Goal: Find contact information: Obtain details needed to contact an individual or organization

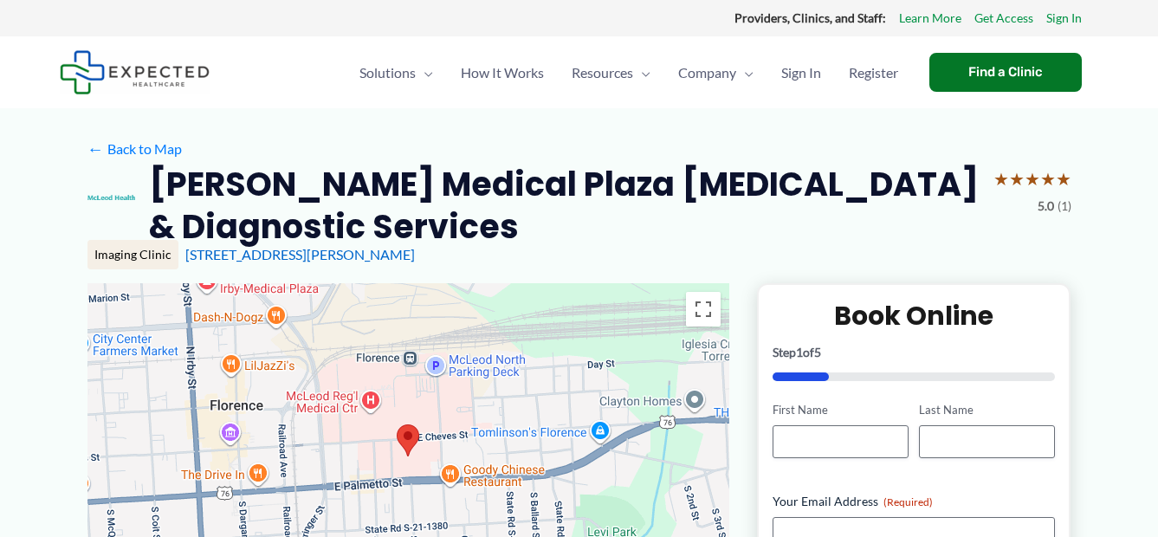
click at [664, 246] on div "[STREET_ADDRESS][PERSON_NAME]" at bounding box center [628, 254] width 886 height 19
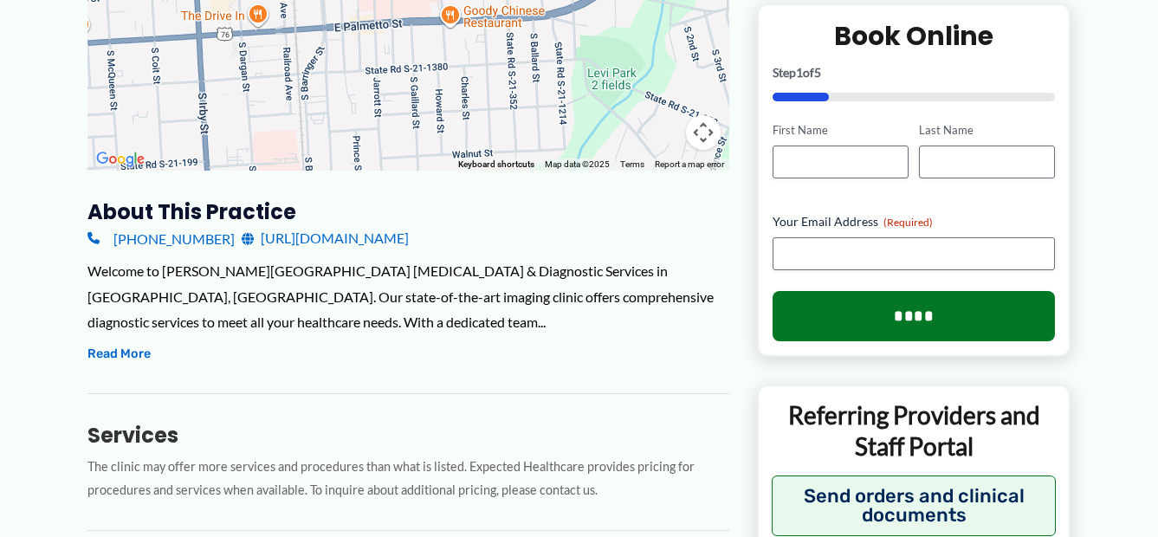
scroll to position [429, 0]
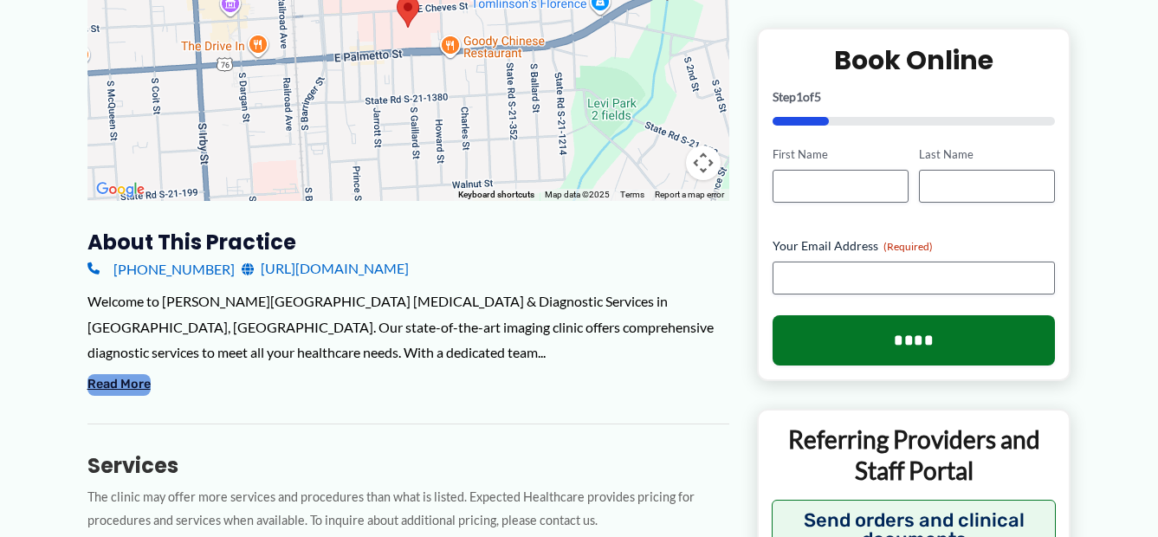
click at [127, 382] on button "Read More" at bounding box center [118, 384] width 63 height 21
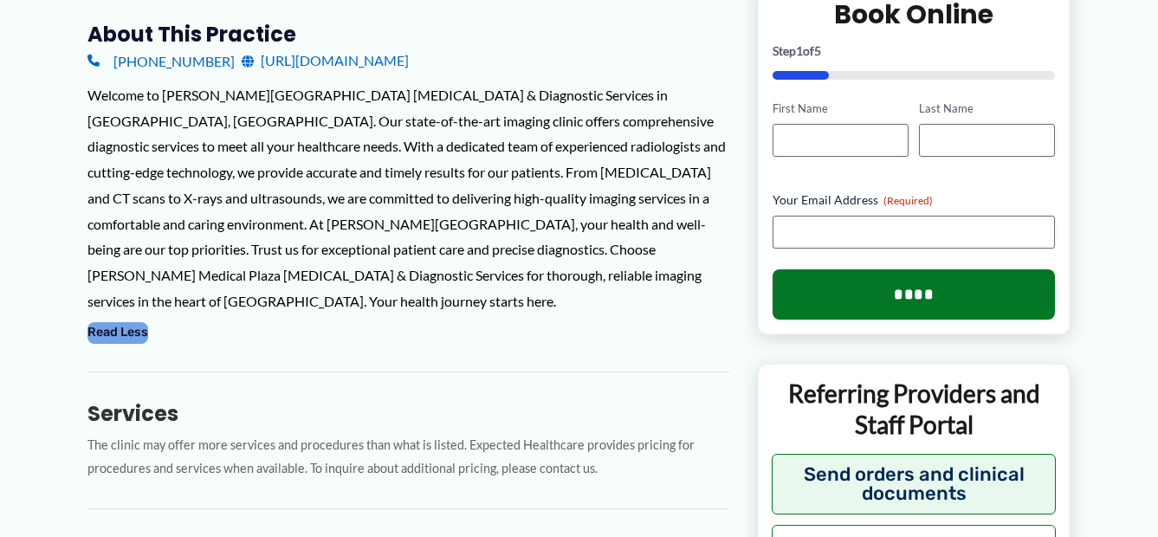
scroll to position [689, 0]
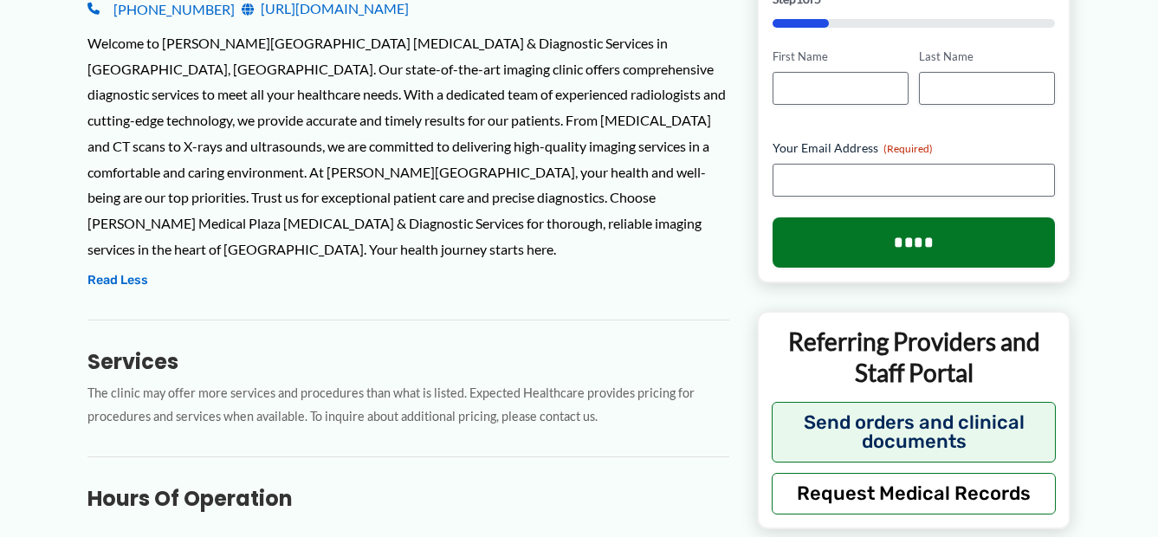
click at [295, 320] on div "Services The clinic may offer more services and procedures than what is listed.…" at bounding box center [408, 374] width 642 height 109
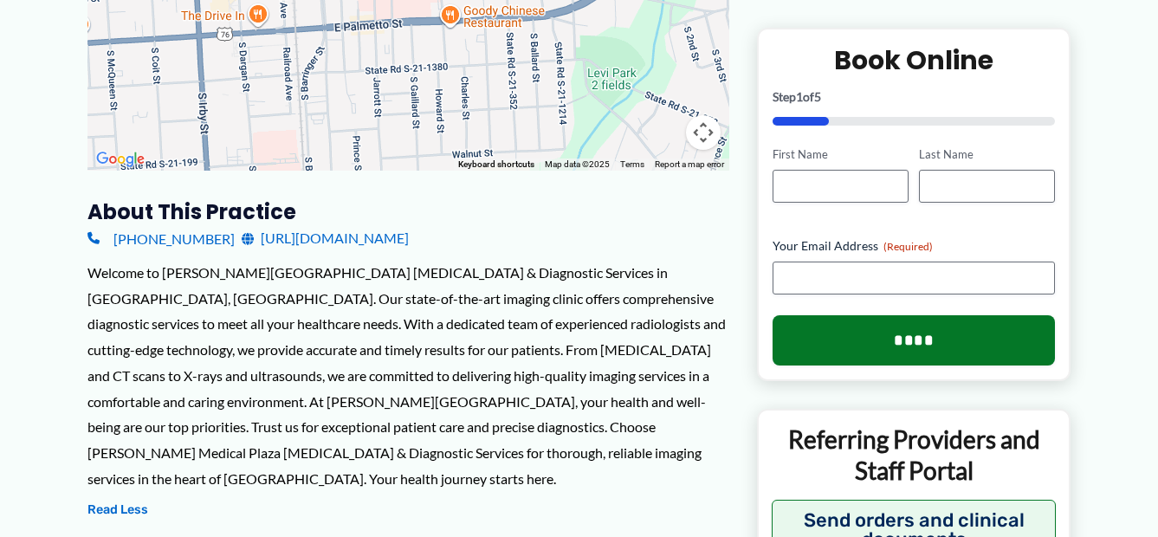
scroll to position [429, 0]
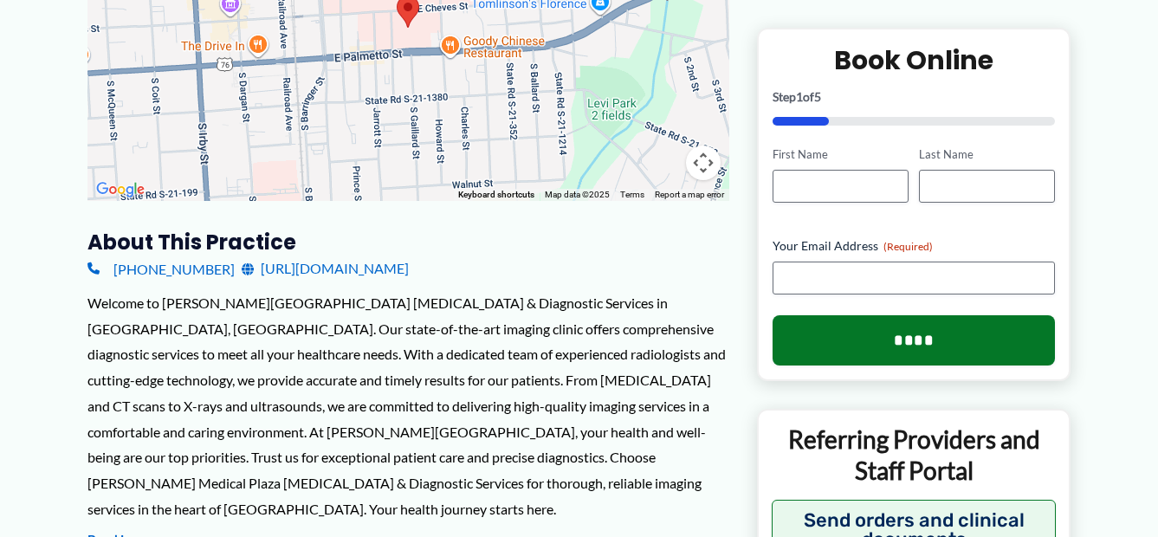
click at [172, 264] on link "[PHONE_NUMBER]" at bounding box center [160, 269] width 147 height 26
click at [795, 190] on input "First Name" at bounding box center [841, 186] width 136 height 33
type input "******"
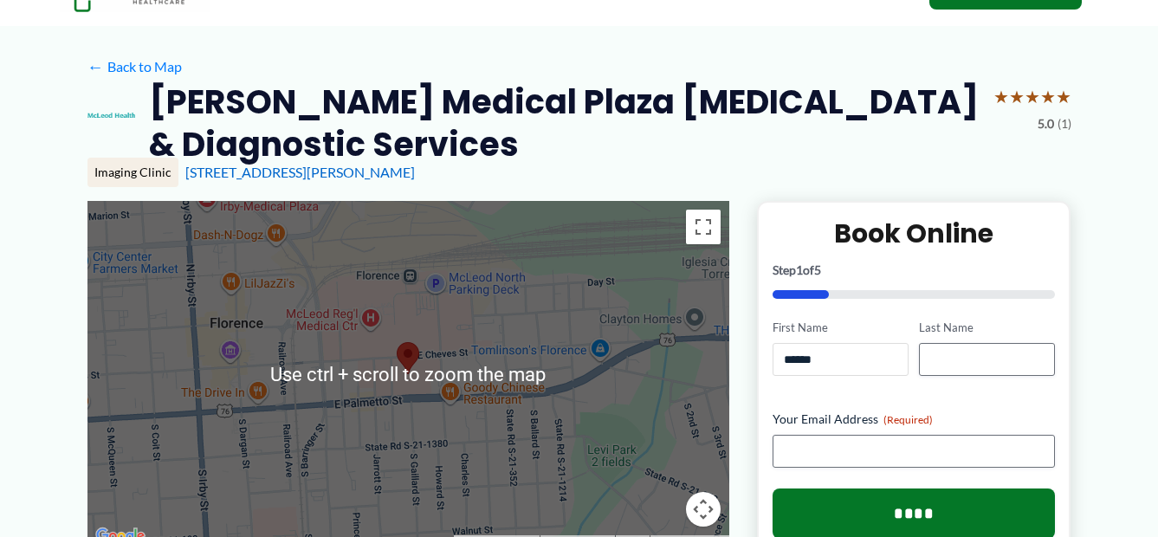
scroll to position [0, 0]
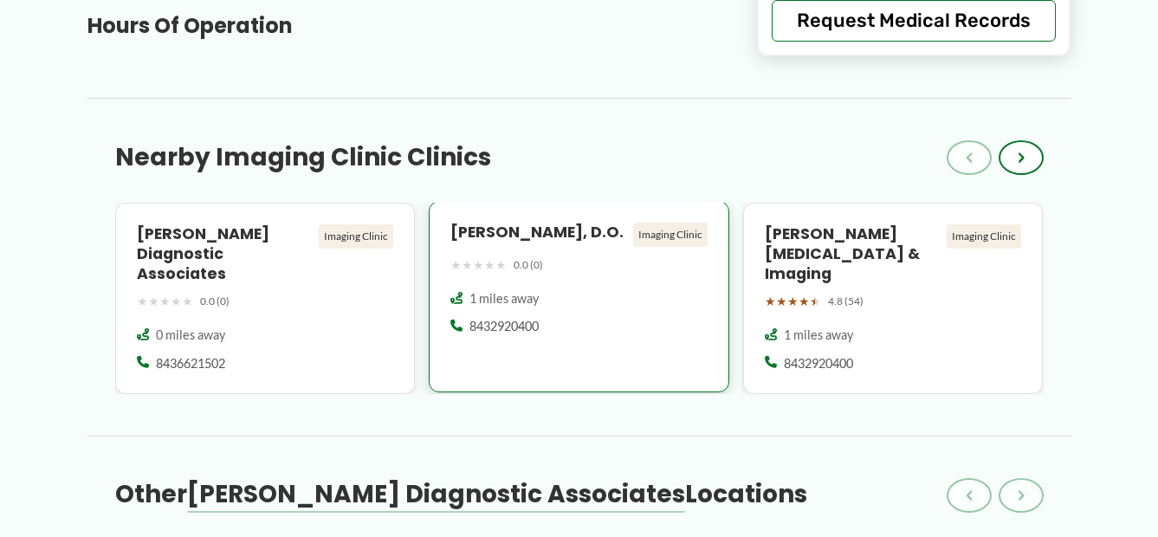
scroll to position [953, 0]
